Goal: Task Accomplishment & Management: Use online tool/utility

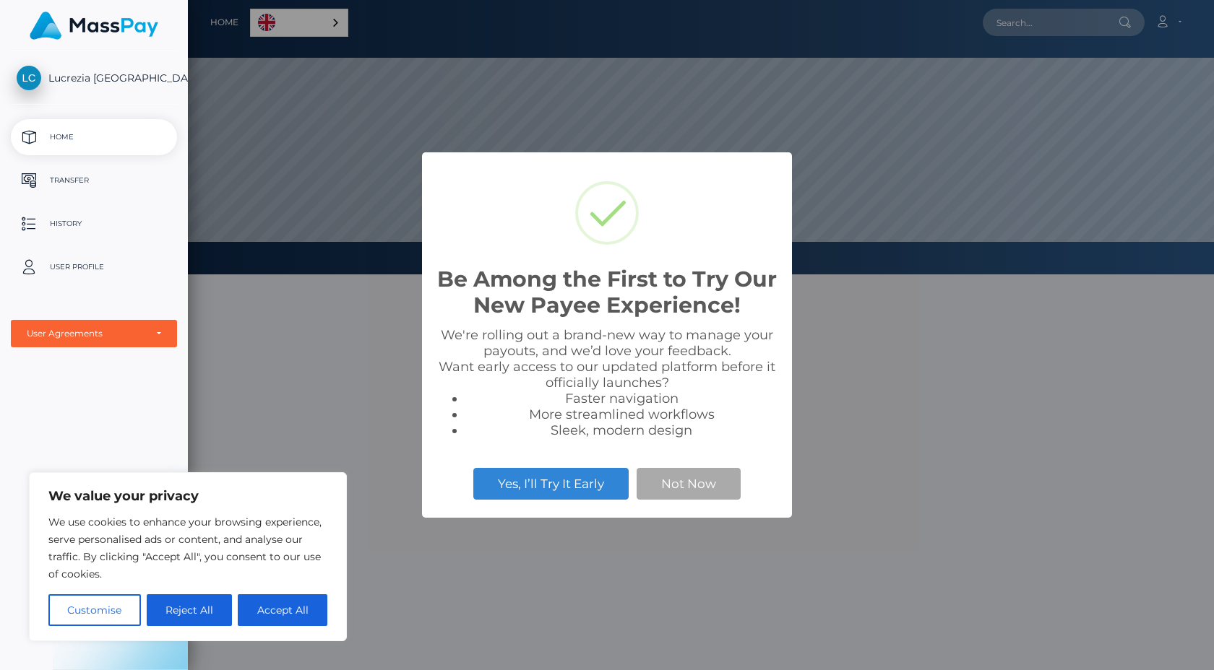
scroll to position [274, 1026]
click at [309, 617] on button "Accept All" at bounding box center [283, 610] width 90 height 32
checkbox input "true"
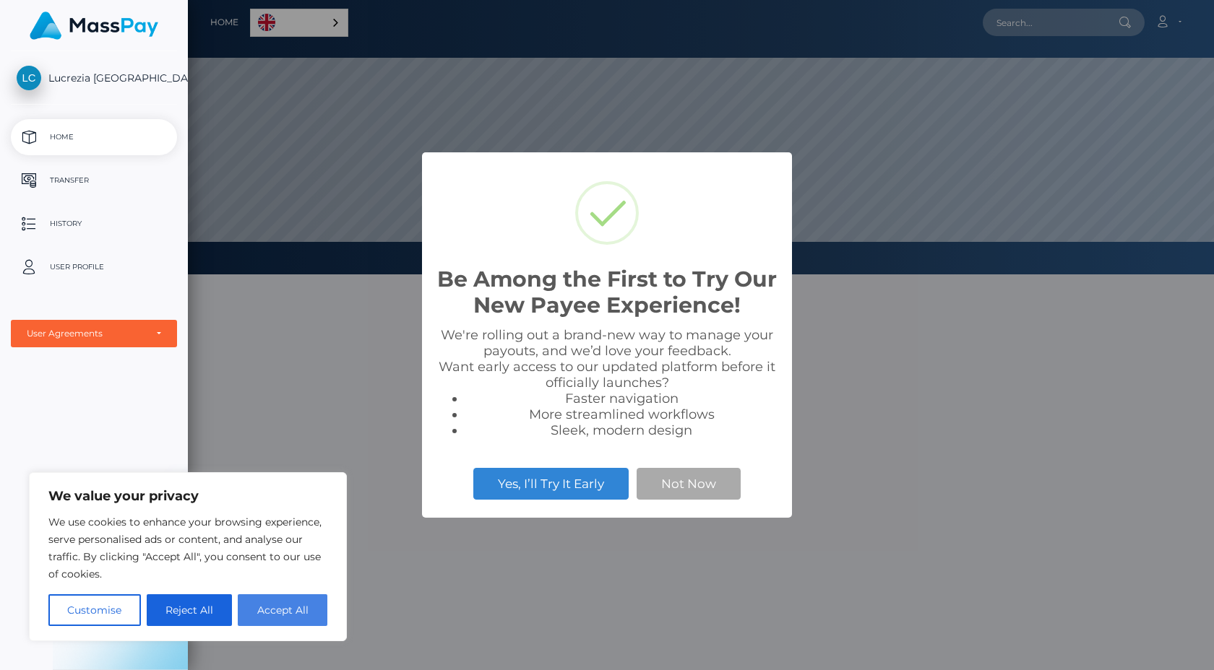
checkbox input "true"
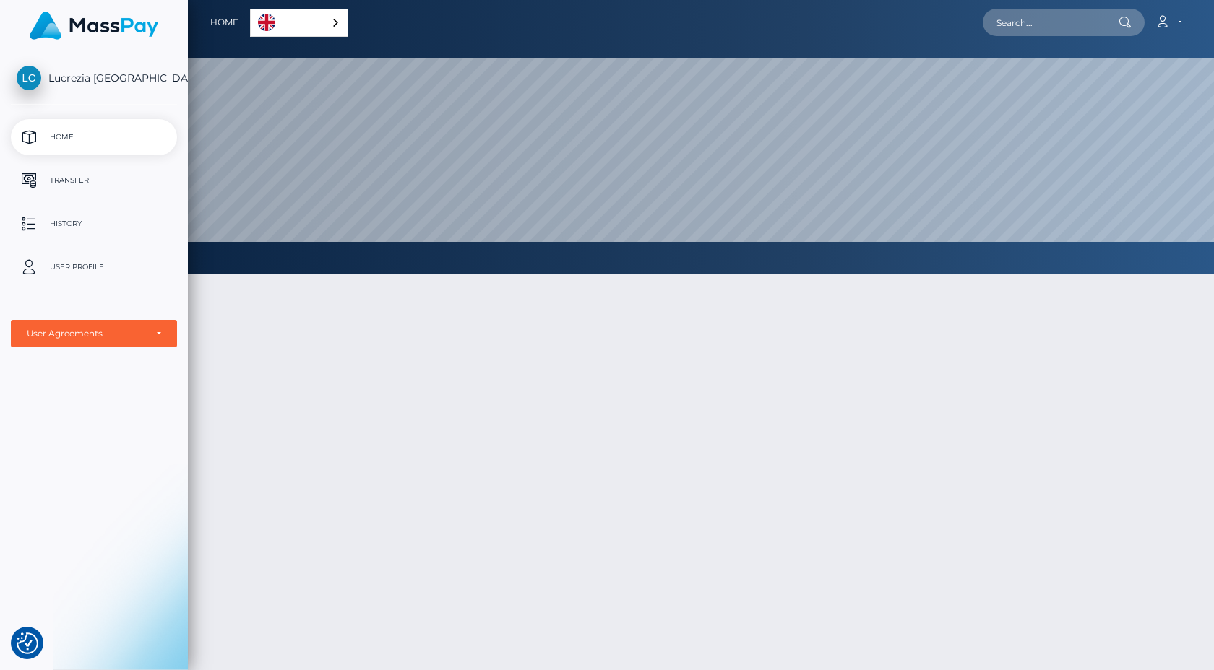
click at [318, 325] on div at bounding box center [701, 543] width 1026 height 581
click at [117, 181] on p "Transfer" at bounding box center [94, 181] width 155 height 22
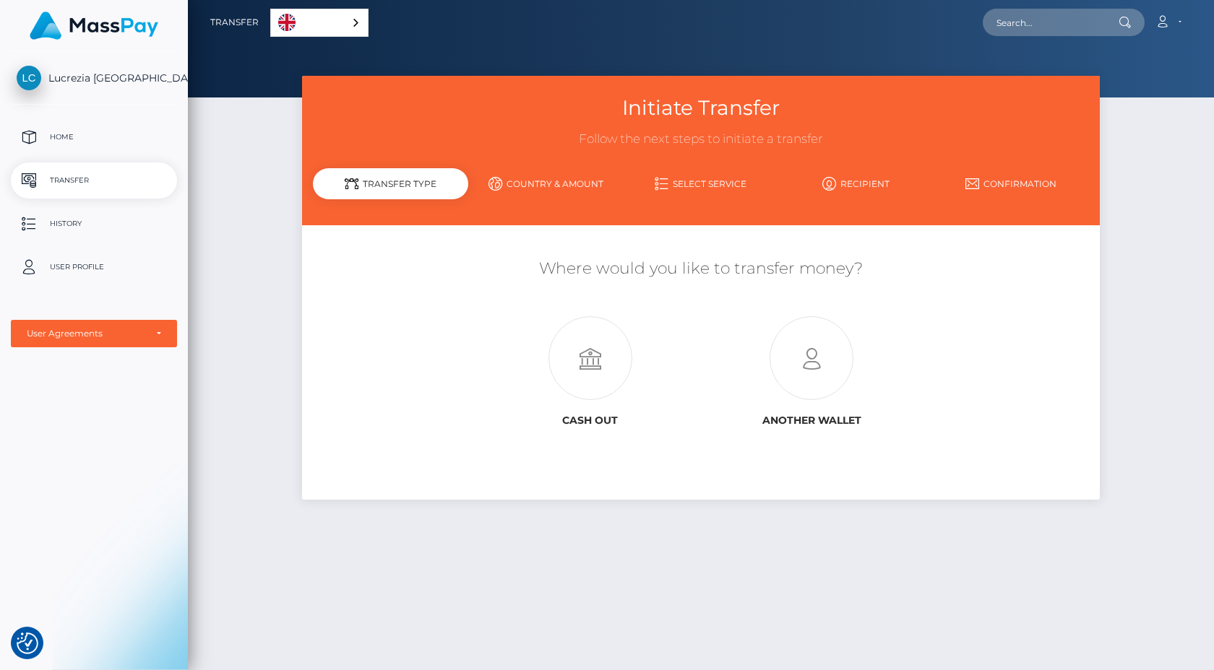
click at [336, 22] on link "English" at bounding box center [319, 22] width 97 height 27
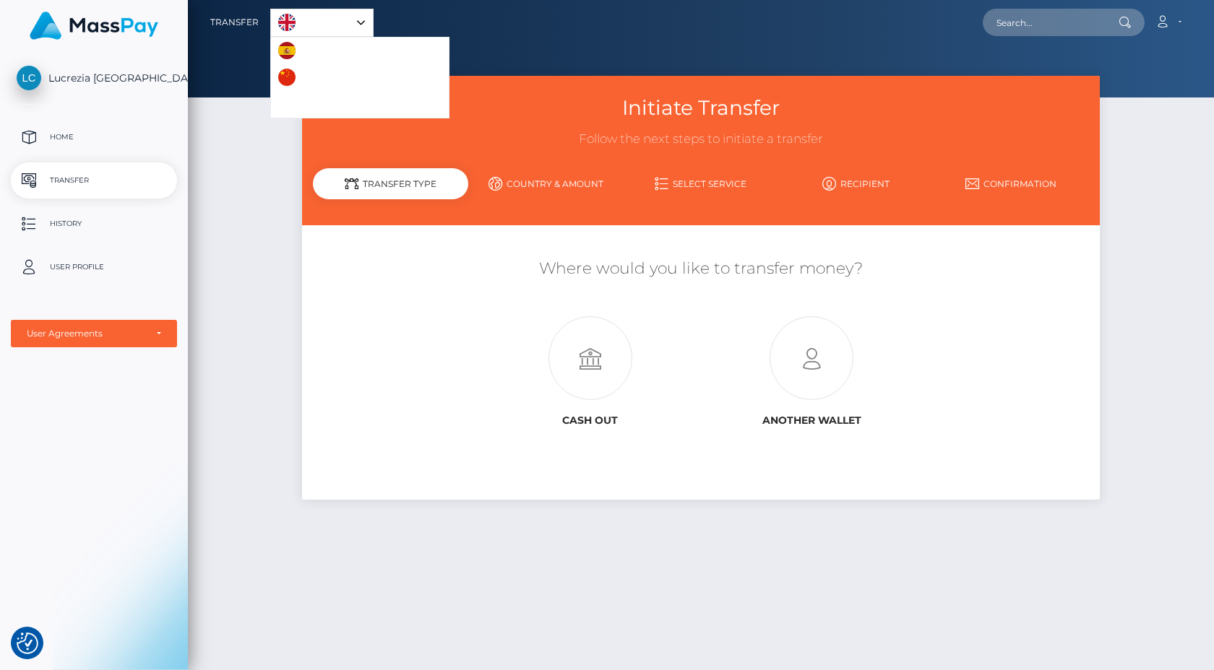
click at [340, 29] on link "English" at bounding box center [322, 22] width 102 height 27
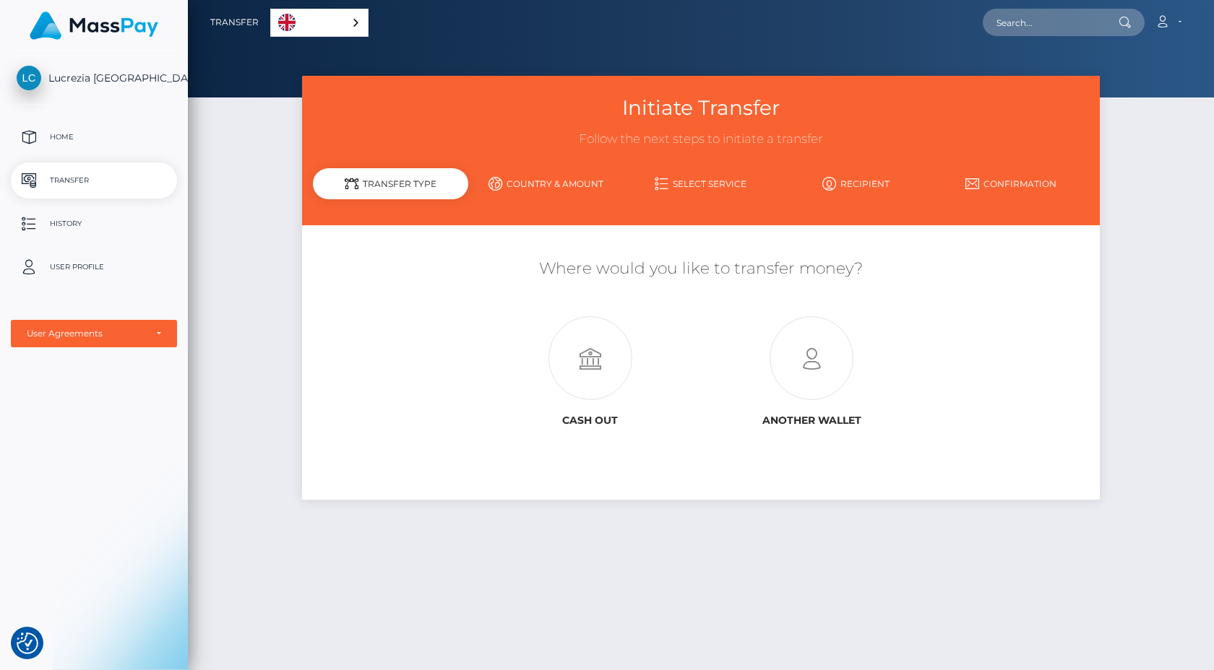
click at [1099, 610] on div "Initiate Transfer Follow the next steps to initiate a transfer Transfer Type Co…" at bounding box center [701, 366] width 1026 height 581
